Goal: Task Accomplishment & Management: Manage account settings

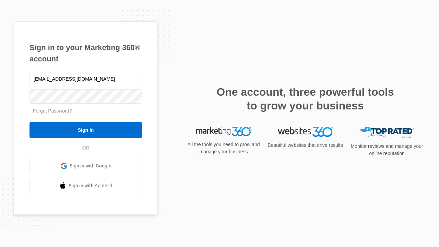
type input "dankie614@gmail.com"
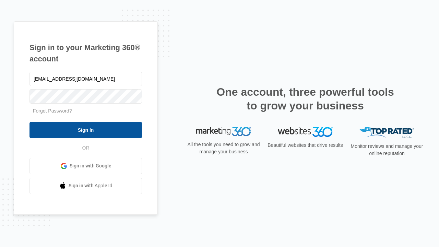
click at [86, 130] on input "Sign In" at bounding box center [86, 130] width 113 height 16
